Goal: Task Accomplishment & Management: Manage account settings

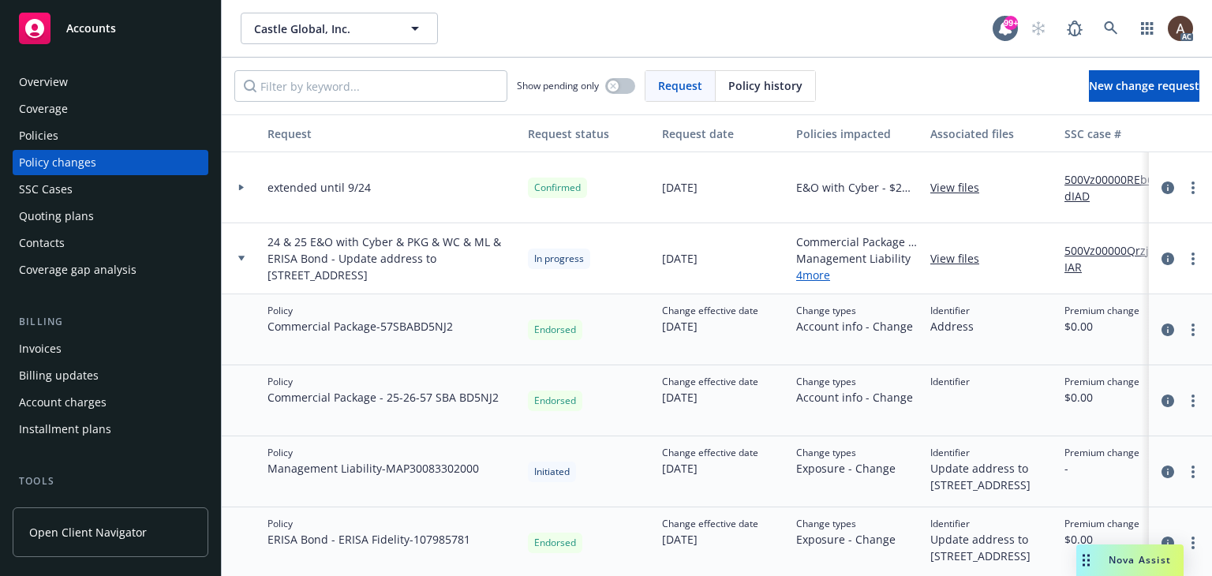
click at [245, 256] on div at bounding box center [241, 259] width 27 height 6
